Goal: Information Seeking & Learning: Learn about a topic

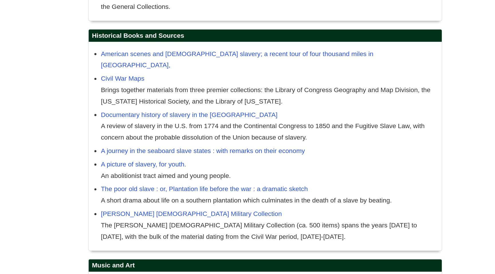
scroll to position [461, 0]
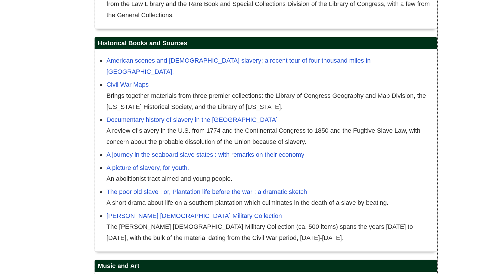
click at [324, 201] on div "An abolitionist tract aimed and young people." at bounding box center [293, 205] width 237 height 8
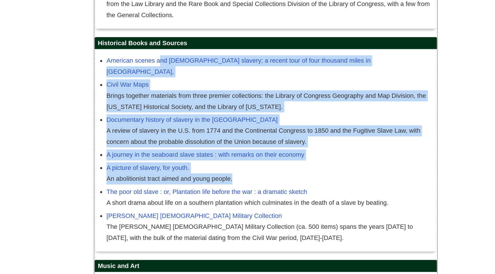
drag, startPoint x: 324, startPoint y: 182, endPoint x: 331, endPoint y: 97, distance: 85.6
click at [331, 111] on div "American scenes and [DEMOGRAPHIC_DATA] slavery; a recent tour of four thousand …" at bounding box center [290, 184] width 249 height 147
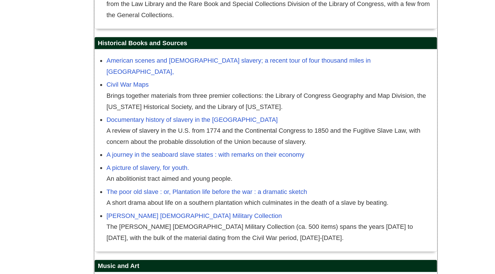
click at [331, 111] on div "American scenes and [DEMOGRAPHIC_DATA] slavery; a recent tour of four thousand …" at bounding box center [290, 184] width 249 height 147
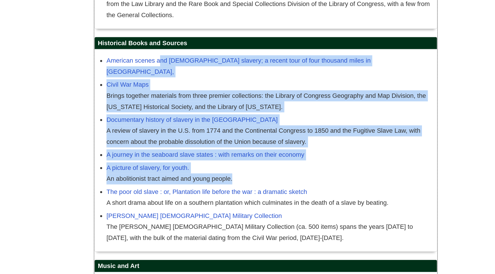
drag, startPoint x: 331, startPoint y: 97, endPoint x: 334, endPoint y: 181, distance: 84.0
click at [334, 181] on div "American scenes and [DEMOGRAPHIC_DATA] slavery; a recent tour of four thousand …" at bounding box center [290, 184] width 249 height 147
click at [334, 201] on div "An abolitionist tract aimed and young people." at bounding box center [293, 205] width 237 height 8
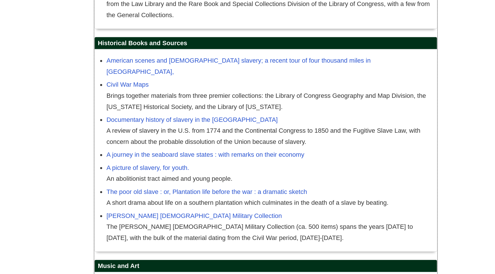
click at [334, 201] on div "An abolitionist tract aimed and young people." at bounding box center [293, 205] width 237 height 8
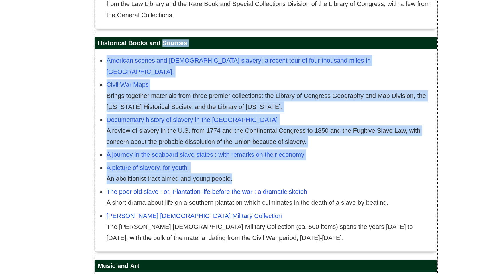
drag, startPoint x: 334, startPoint y: 181, endPoint x: 328, endPoint y: 90, distance: 91.0
click at [328, 102] on div "Historical Books and Sources American scenes and [DEMOGRAPHIC_DATA] slavery; a …" at bounding box center [290, 180] width 249 height 156
click at [328, 102] on h2 "Historical Books and Sources" at bounding box center [290, 106] width 249 height 9
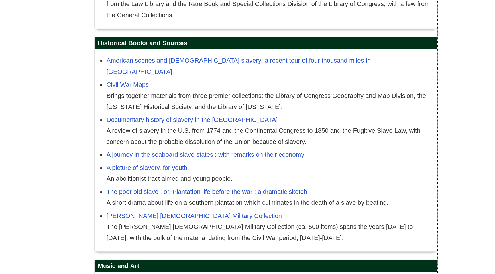
click at [328, 102] on h2 "Historical Books and Sources" at bounding box center [290, 106] width 249 height 9
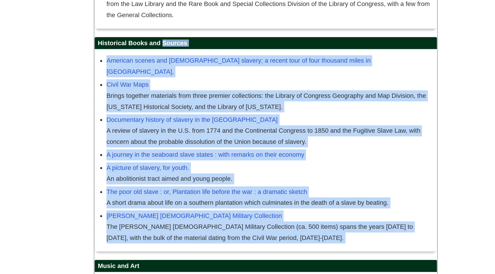
drag, startPoint x: 328, startPoint y: 90, endPoint x: 329, endPoint y: 213, distance: 123.8
click at [329, 213] on div "Historical Books and Sources American scenes and [DEMOGRAPHIC_DATA] slavery; a …" at bounding box center [290, 180] width 249 height 156
click at [329, 236] on div "The [PERSON_NAME] [DEMOGRAPHIC_DATA] Military Collection (ca. 500 items) spans …" at bounding box center [293, 244] width 237 height 16
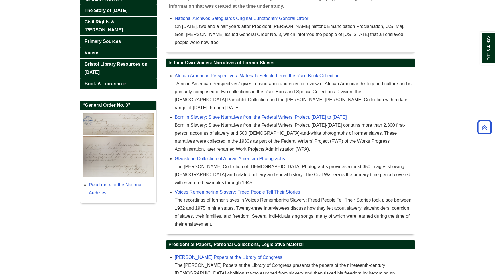
scroll to position [0, 0]
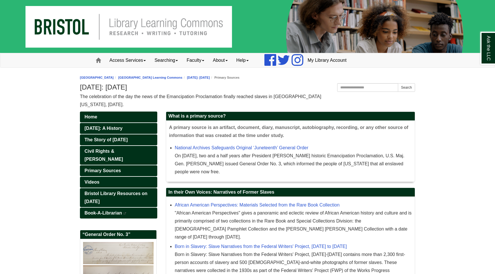
click at [103, 103] on span "The celebration of the day the news of the Emancipation Proclamation finally re…" at bounding box center [200, 100] width 241 height 13
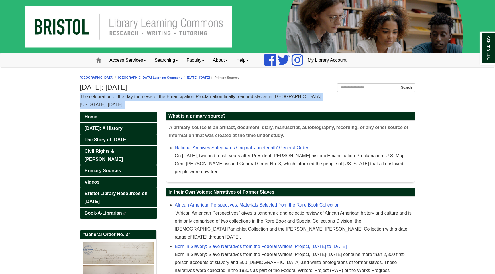
drag, startPoint x: 103, startPoint y: 103, endPoint x: 54, endPoint y: 99, distance: 49.4
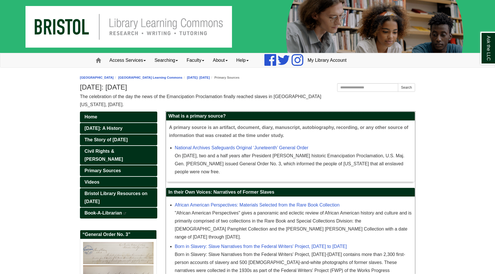
click at [230, 143] on li "National Archives Safeguards Original ‘Juneteenth’ General Order On [DATE], two…" at bounding box center [293, 160] width 237 height 34
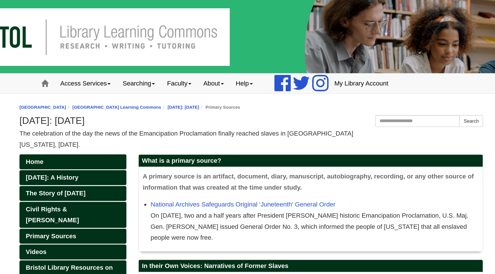
scroll to position [542, 0]
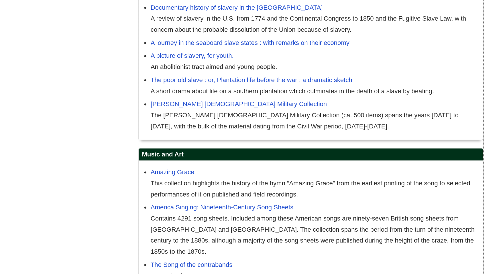
click at [322, 146] on li "[PERSON_NAME] [DEMOGRAPHIC_DATA] Military Collection The [PERSON_NAME] [DEMOGRA…" at bounding box center [293, 159] width 237 height 26
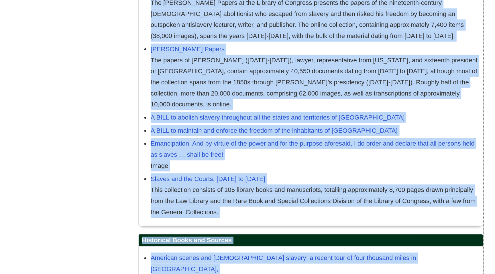
scroll to position [0, 0]
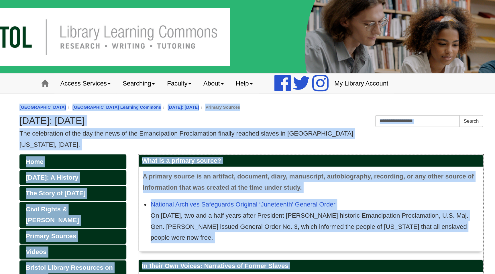
drag, startPoint x: 322, startPoint y: 123, endPoint x: 323, endPoint y: 79, distance: 43.9
click at [323, 79] on ol "[GEOGRAPHIC_DATA] [GEOGRAPHIC_DATA] Learning Commons Advocacy & Social Justice …" at bounding box center [247, 77] width 335 height 5
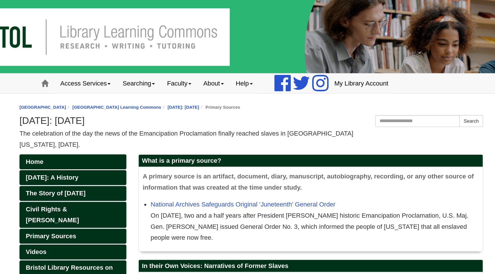
click at [323, 79] on ol "[GEOGRAPHIC_DATA] [GEOGRAPHIC_DATA] Learning Commons Advocacy & Social Justice …" at bounding box center [247, 77] width 335 height 5
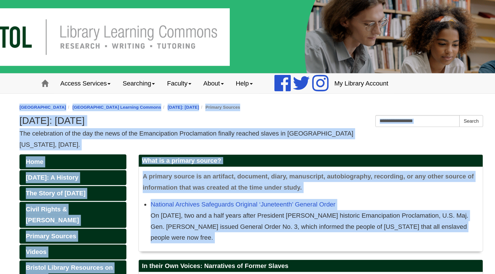
drag, startPoint x: 323, startPoint y: 79, endPoint x: 319, endPoint y: 173, distance: 94.0
click at [319, 173] on div "On [DATE], two and a half years after President [PERSON_NAME] historic Emancipa…" at bounding box center [293, 164] width 237 height 24
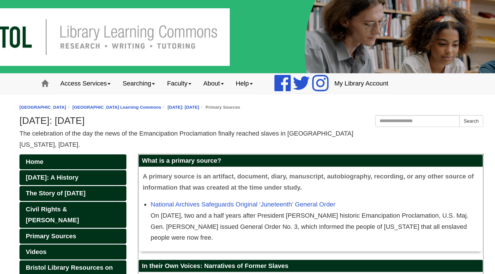
click at [319, 173] on div "On [DATE], two and a half years after President [PERSON_NAME] historic Emancipa…" at bounding box center [293, 164] width 237 height 24
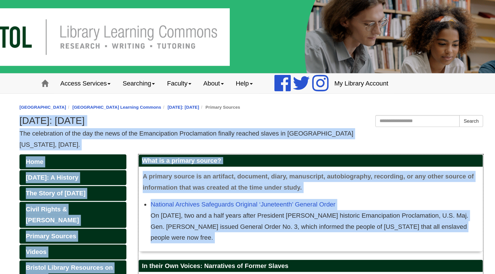
drag, startPoint x: 319, startPoint y: 173, endPoint x: 319, endPoint y: 87, distance: 86.2
click at [319, 87] on h1 "[DATE]: [DATE]" at bounding box center [247, 87] width 335 height 8
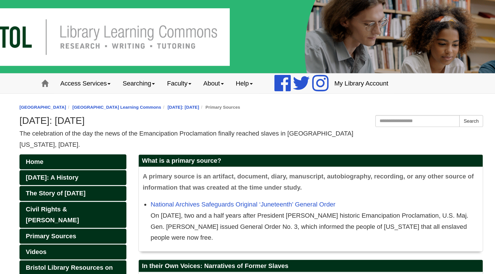
click at [319, 87] on h1 "[DATE]: [DATE]" at bounding box center [247, 87] width 335 height 8
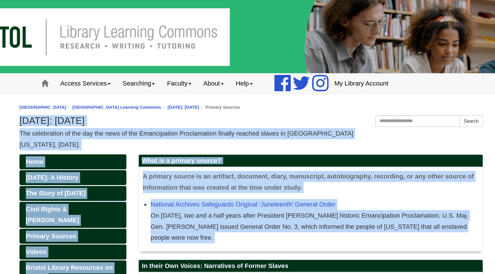
drag, startPoint x: 319, startPoint y: 87, endPoint x: 318, endPoint y: 175, distance: 88.3
click at [318, 175] on div "On [DATE], two and a half years after President [PERSON_NAME] historic Emancipa…" at bounding box center [293, 164] width 237 height 24
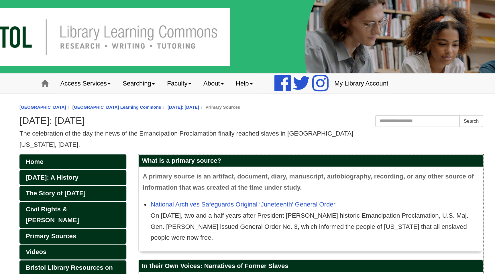
click at [318, 175] on div "On [DATE], two and a half years after President [PERSON_NAME] historic Emancipa…" at bounding box center [293, 164] width 237 height 24
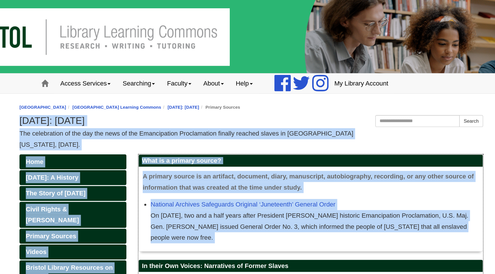
drag, startPoint x: 318, startPoint y: 175, endPoint x: 313, endPoint y: 87, distance: 89.0
click at [313, 87] on h1 "[DATE]: [DATE]" at bounding box center [247, 87] width 335 height 8
drag, startPoint x: 313, startPoint y: 87, endPoint x: 314, endPoint y: 170, distance: 83.4
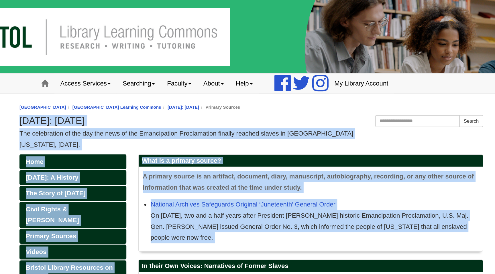
click at [314, 170] on div "On [DATE], two and a half years after President [PERSON_NAME] historic Emancipa…" at bounding box center [293, 164] width 237 height 24
drag, startPoint x: 314, startPoint y: 170, endPoint x: 308, endPoint y: 83, distance: 87.0
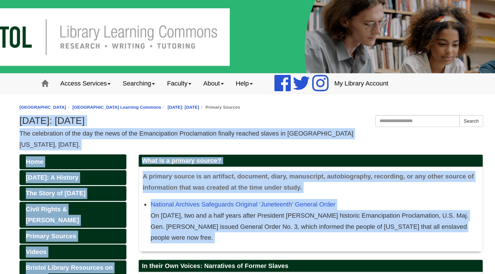
click at [308, 83] on div "[GEOGRAPHIC_DATA] [GEOGRAPHIC_DATA] Learning Commons Advocacy & Social Justice …" at bounding box center [247, 91] width 335 height 35
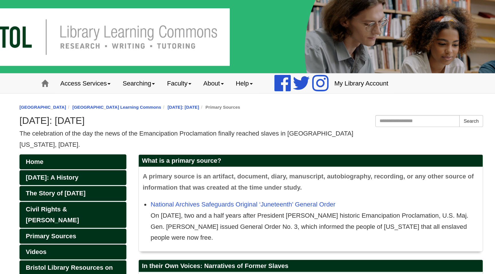
click at [308, 83] on div "[GEOGRAPHIC_DATA] [GEOGRAPHIC_DATA] Learning Commons Advocacy & Social Justice …" at bounding box center [247, 91] width 335 height 35
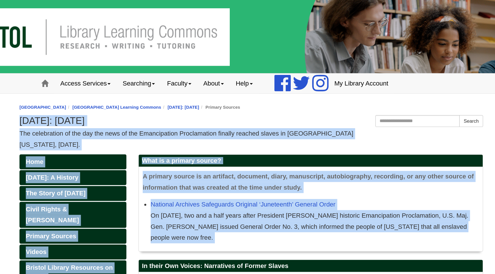
drag, startPoint x: 308, startPoint y: 83, endPoint x: 314, endPoint y: 172, distance: 89.6
click at [314, 172] on div "On [DATE], two and a half years after President [PERSON_NAME] historic Emancipa…" at bounding box center [293, 164] width 237 height 24
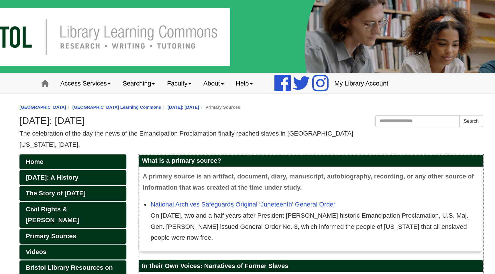
click at [314, 172] on div "On [DATE], two and a half years after President [PERSON_NAME] historic Emancipa…" at bounding box center [293, 164] width 237 height 24
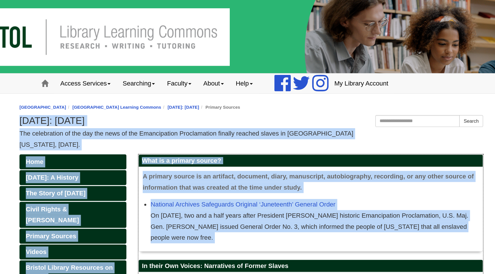
drag, startPoint x: 314, startPoint y: 172, endPoint x: 314, endPoint y: 87, distance: 85.7
click at [314, 87] on h1 "[DATE]: [DATE]" at bounding box center [247, 87] width 335 height 8
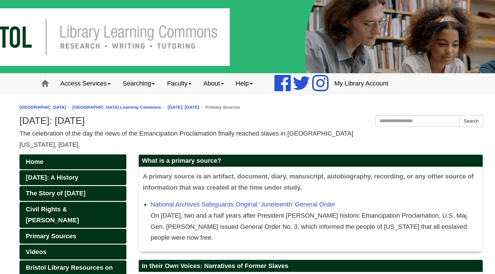
click at [314, 87] on h1 "[DATE]: [DATE]" at bounding box center [247, 87] width 335 height 8
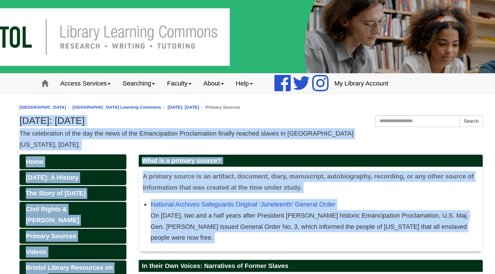
drag, startPoint x: 314, startPoint y: 87, endPoint x: 308, endPoint y: 154, distance: 67.1
click at [308, 154] on div "On [DATE], two and a half years after President [PERSON_NAME] historic Emancipa…" at bounding box center [293, 164] width 237 height 24
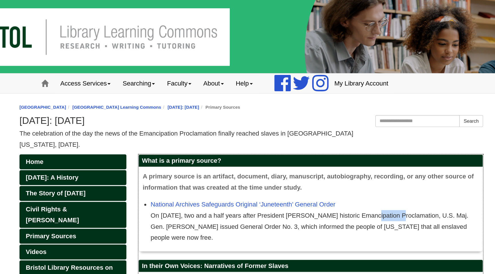
click at [308, 154] on div "On [DATE], two and a half years after President [PERSON_NAME] historic Emancipa…" at bounding box center [293, 164] width 237 height 24
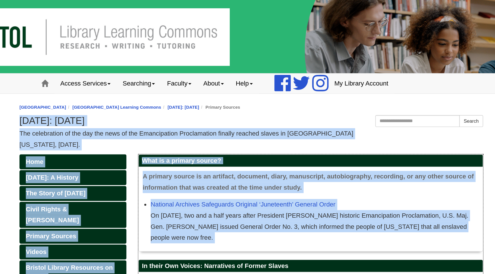
drag, startPoint x: 308, startPoint y: 154, endPoint x: 308, endPoint y: 85, distance: 68.5
click at [308, 85] on h1 "[DATE]: [DATE]" at bounding box center [247, 87] width 335 height 8
drag, startPoint x: 308, startPoint y: 85, endPoint x: 307, endPoint y: 156, distance: 71.4
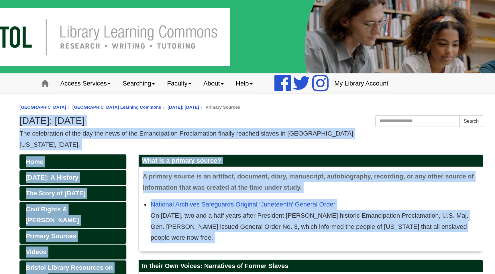
click at [307, 156] on div "On [DATE], two and a half years after President [PERSON_NAME] historic Emancipa…" at bounding box center [293, 164] width 237 height 24
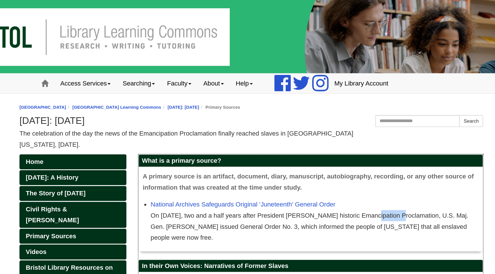
click at [307, 156] on div "On [DATE], two and a half years after President [PERSON_NAME] historic Emancipa…" at bounding box center [293, 164] width 237 height 24
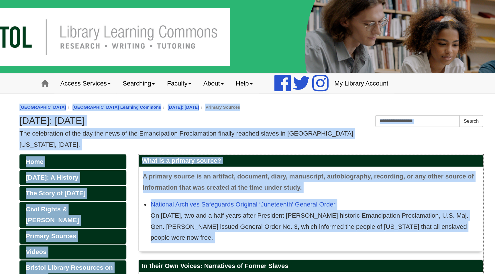
drag, startPoint x: 307, startPoint y: 156, endPoint x: 307, endPoint y: 79, distance: 77.1
click at [307, 79] on ol "[GEOGRAPHIC_DATA] [GEOGRAPHIC_DATA] Learning Commons Advocacy & Social Justice …" at bounding box center [247, 77] width 335 height 5
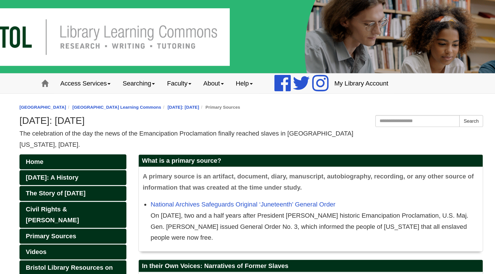
click at [307, 79] on ol "[GEOGRAPHIC_DATA] [GEOGRAPHIC_DATA] Learning Commons Advocacy & Social Justice …" at bounding box center [247, 77] width 335 height 5
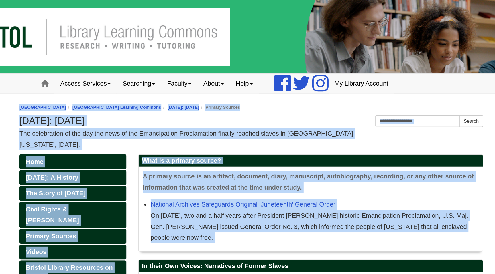
drag, startPoint x: 307, startPoint y: 79, endPoint x: 305, endPoint y: 155, distance: 76.0
click at [305, 155] on div "On [DATE], two and a half years after President [PERSON_NAME] historic Emancipa…" at bounding box center [293, 164] width 237 height 24
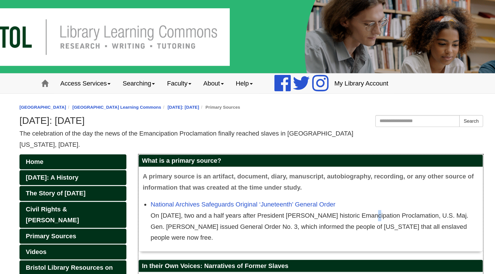
click at [305, 155] on div "On [DATE], two and a half years after President [PERSON_NAME] historic Emancipa…" at bounding box center [293, 164] width 237 height 24
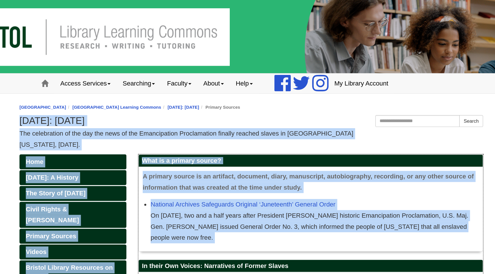
drag, startPoint x: 305, startPoint y: 155, endPoint x: 308, endPoint y: 81, distance: 74.0
click at [308, 81] on div "[GEOGRAPHIC_DATA] [GEOGRAPHIC_DATA] Learning Commons Advocacy & Social Justice …" at bounding box center [247, 91] width 335 height 35
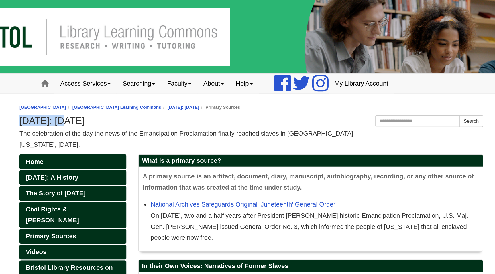
click at [308, 81] on div "[GEOGRAPHIC_DATA] [GEOGRAPHIC_DATA] Learning Commons Advocacy & Social Justice …" at bounding box center [247, 91] width 335 height 35
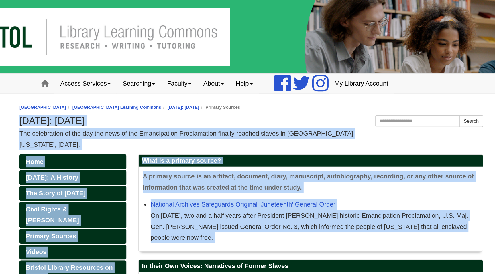
drag, startPoint x: 308, startPoint y: 81, endPoint x: 305, endPoint y: 160, distance: 78.3
click at [305, 160] on div "On [DATE], two and a half years after President [PERSON_NAME] historic Emancipa…" at bounding box center [293, 164] width 237 height 24
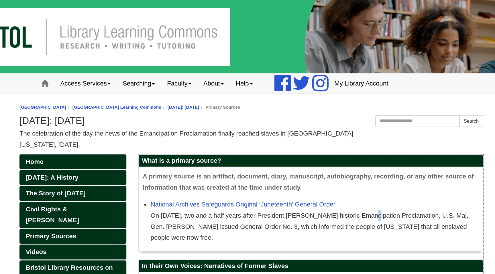
click at [305, 160] on div "On [DATE], two and a half years after President [PERSON_NAME] historic Emancipa…" at bounding box center [293, 164] width 237 height 24
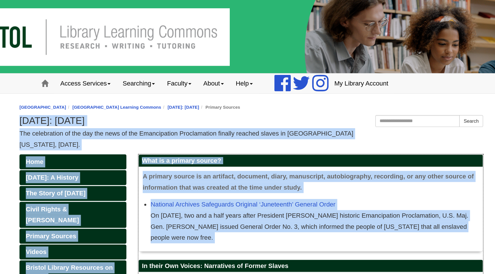
drag, startPoint x: 305, startPoint y: 160, endPoint x: 303, endPoint y: 89, distance: 71.1
click at [303, 89] on h1 "[DATE]: [DATE]" at bounding box center [247, 87] width 335 height 8
drag, startPoint x: 303, startPoint y: 89, endPoint x: 305, endPoint y: 157, distance: 68.5
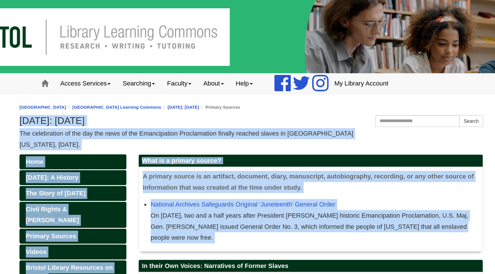
click at [305, 157] on div "On [DATE], two and a half years after President [PERSON_NAME] historic Emancipa…" at bounding box center [293, 164] width 237 height 24
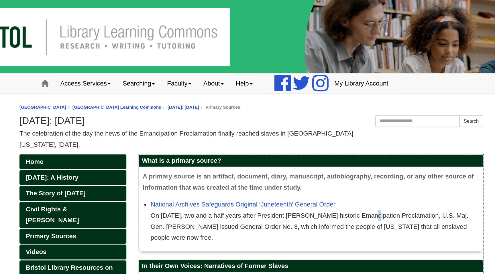
click at [305, 157] on div "On [DATE], two and a half years after President [PERSON_NAME] historic Emancipa…" at bounding box center [293, 164] width 237 height 24
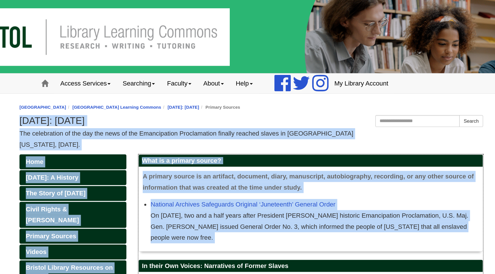
drag, startPoint x: 305, startPoint y: 157, endPoint x: 307, endPoint y: 88, distance: 68.8
click at [307, 88] on h1 "[DATE]: [DATE]" at bounding box center [247, 87] width 335 height 8
drag, startPoint x: 307, startPoint y: 88, endPoint x: 303, endPoint y: 167, distance: 78.6
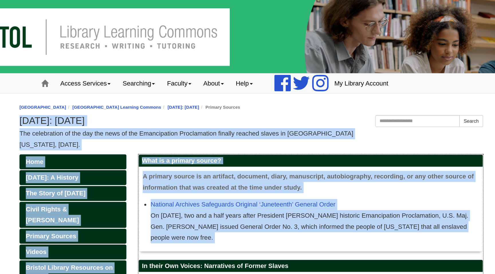
click at [303, 167] on div "On [DATE], two and a half years after President [PERSON_NAME] historic Emancipa…" at bounding box center [293, 164] width 237 height 24
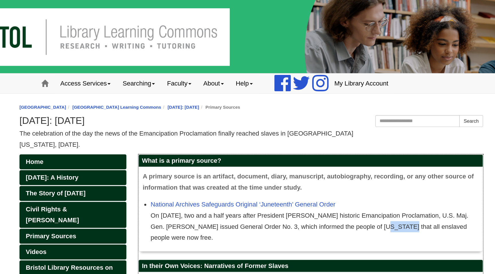
click at [303, 167] on div "On [DATE], two and a half years after President [PERSON_NAME] historic Emancipa…" at bounding box center [293, 164] width 237 height 24
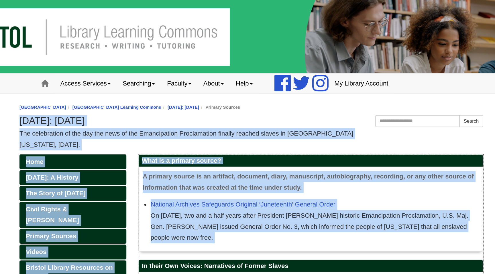
drag, startPoint x: 303, startPoint y: 167, endPoint x: 309, endPoint y: 90, distance: 77.0
click at [309, 90] on h1 "[DATE]: [DATE]" at bounding box center [247, 87] width 335 height 8
drag, startPoint x: 309, startPoint y: 90, endPoint x: 306, endPoint y: 154, distance: 63.7
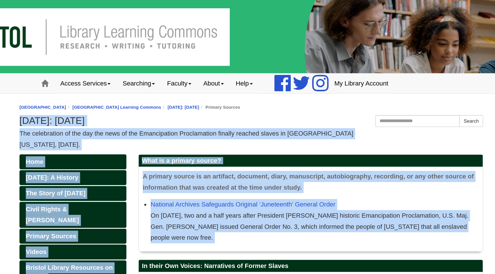
click at [306, 154] on div "On [DATE], two and a half years after President [PERSON_NAME] historic Emancipa…" at bounding box center [293, 164] width 237 height 24
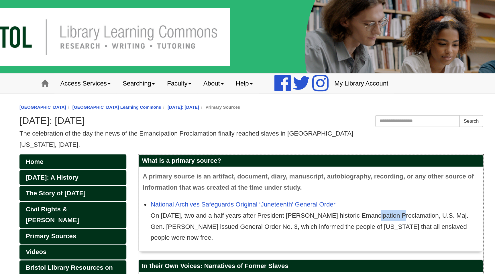
click at [306, 154] on div "On [DATE], two and a half years after President [PERSON_NAME] historic Emancipa…" at bounding box center [293, 164] width 237 height 24
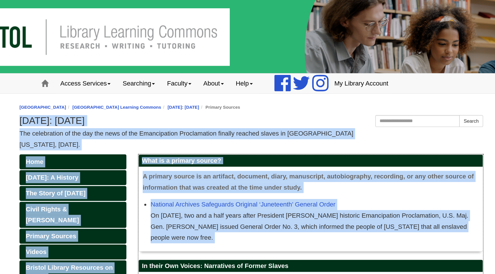
drag, startPoint x: 306, startPoint y: 154, endPoint x: 312, endPoint y: 85, distance: 69.0
click at [312, 85] on h1 "[DATE]: [DATE]" at bounding box center [247, 87] width 335 height 8
drag, startPoint x: 312, startPoint y: 85, endPoint x: 307, endPoint y: 163, distance: 78.6
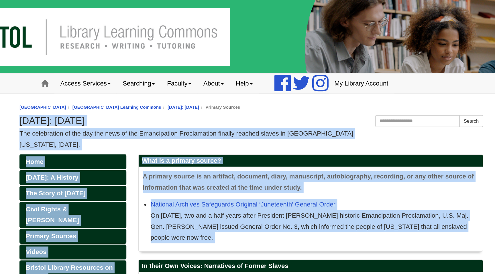
click at [307, 163] on div "On [DATE], two and a half years after President [PERSON_NAME] historic Emancipa…" at bounding box center [293, 164] width 237 height 24
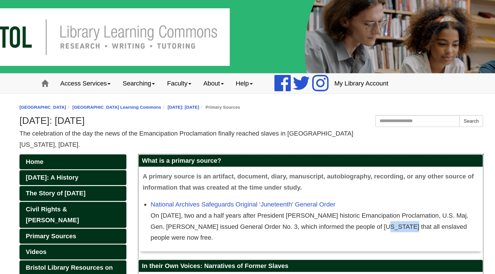
click at [307, 163] on div "On [DATE], two and a half years after President [PERSON_NAME] historic Emancipa…" at bounding box center [293, 164] width 237 height 24
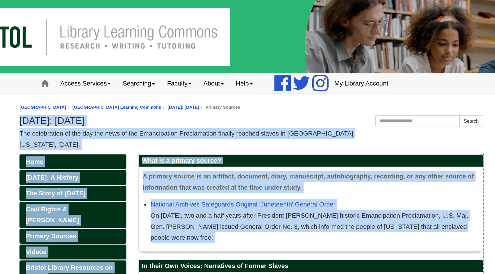
drag, startPoint x: 307, startPoint y: 163, endPoint x: 307, endPoint y: 87, distance: 76.8
click at [307, 87] on h1 "[DATE]: [DATE]" at bounding box center [247, 87] width 335 height 8
drag, startPoint x: 307, startPoint y: 87, endPoint x: 305, endPoint y: 159, distance: 72.8
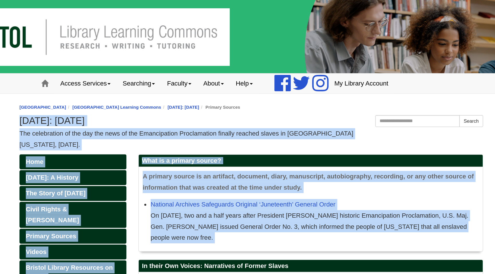
click at [305, 159] on div "On [DATE], two and a half years after President [PERSON_NAME] historic Emancipa…" at bounding box center [293, 164] width 237 height 24
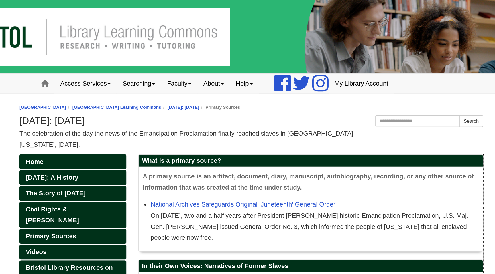
click at [305, 159] on div "On [DATE], two and a half years after President [PERSON_NAME] historic Emancipa…" at bounding box center [293, 164] width 237 height 24
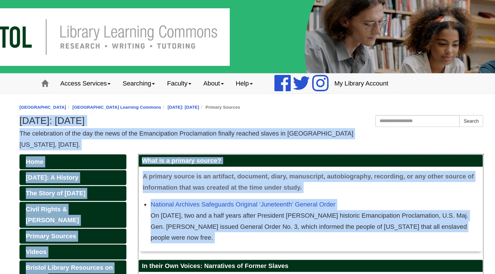
drag, startPoint x: 305, startPoint y: 159, endPoint x: 306, endPoint y: 84, distance: 75.4
click at [306, 84] on h1 "[DATE]: [DATE]" at bounding box center [247, 87] width 335 height 8
drag, startPoint x: 306, startPoint y: 84, endPoint x: 304, endPoint y: 154, distance: 69.6
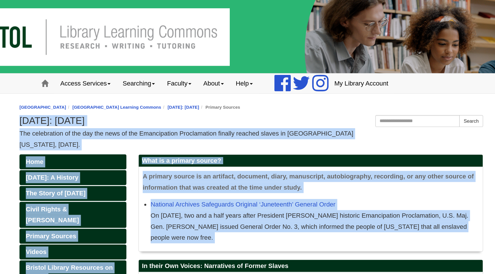
click at [304, 154] on div "On [DATE], two and a half years after President [PERSON_NAME] historic Emancipa…" at bounding box center [293, 164] width 237 height 24
